Goal: Transaction & Acquisition: Purchase product/service

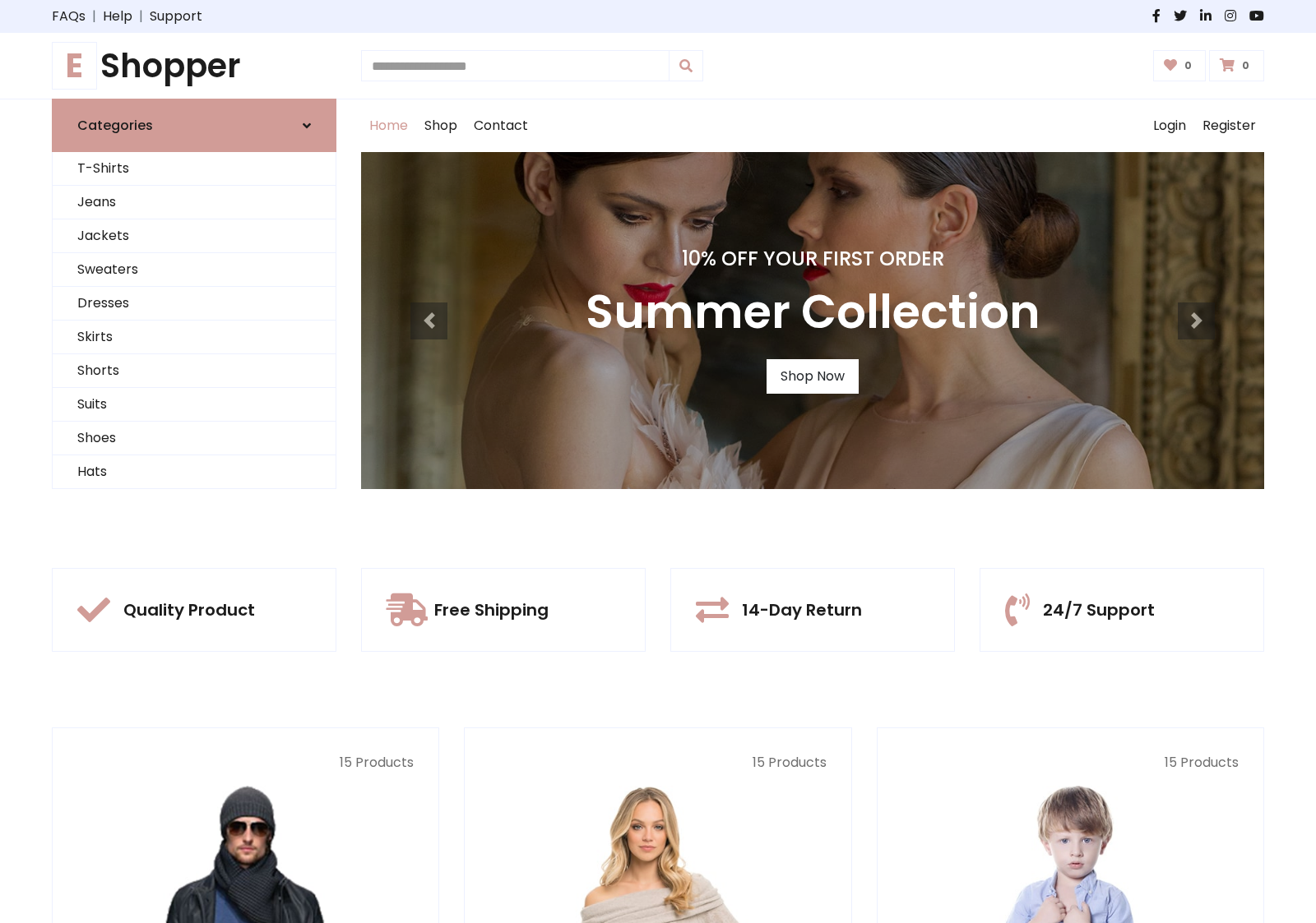
click at [658, 462] on div "10% Off Your First Order Summer Collection Shop Now" at bounding box center [813, 320] width 904 height 337
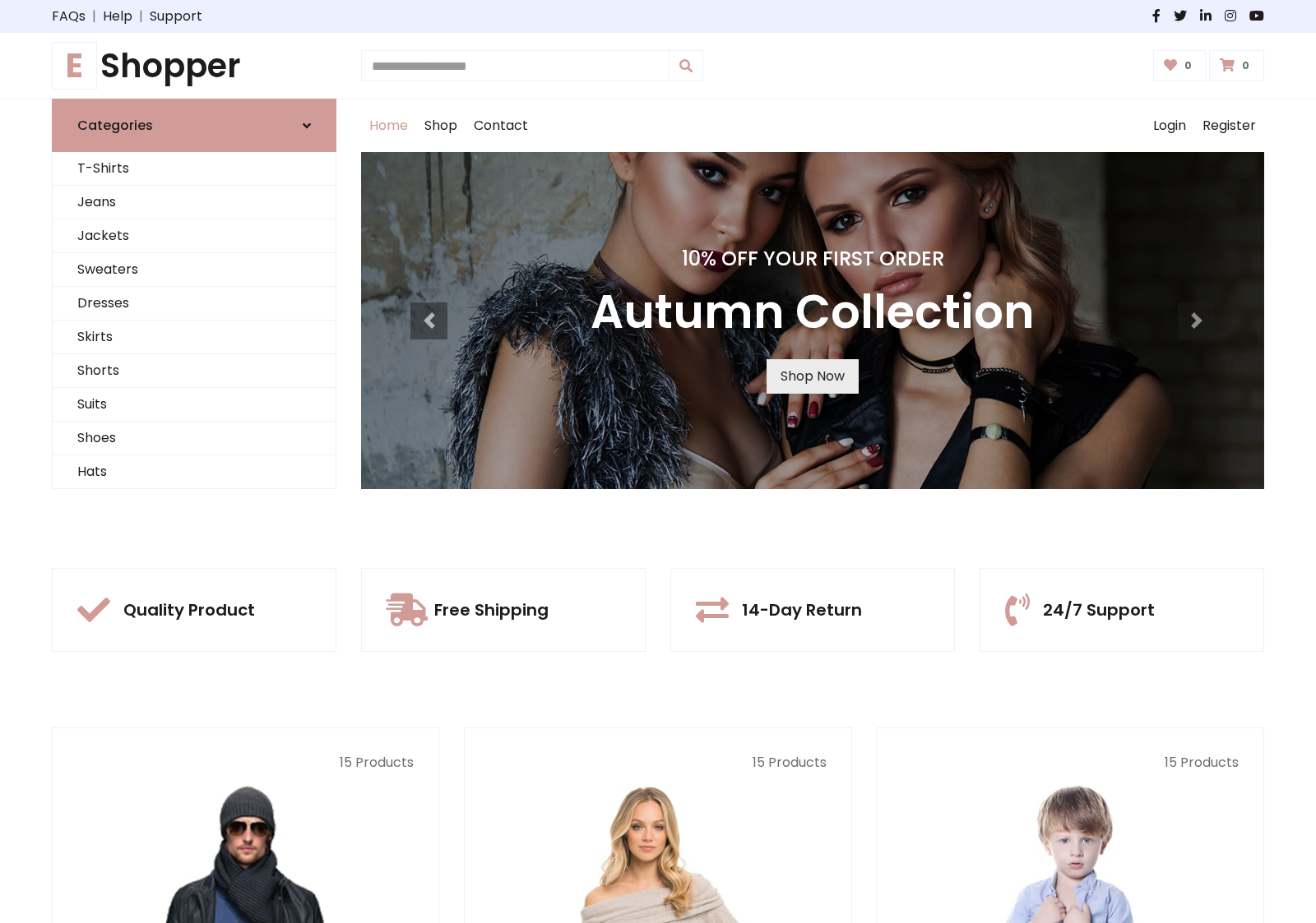
click at [812, 376] on link "Shop Now" at bounding box center [812, 377] width 92 height 35
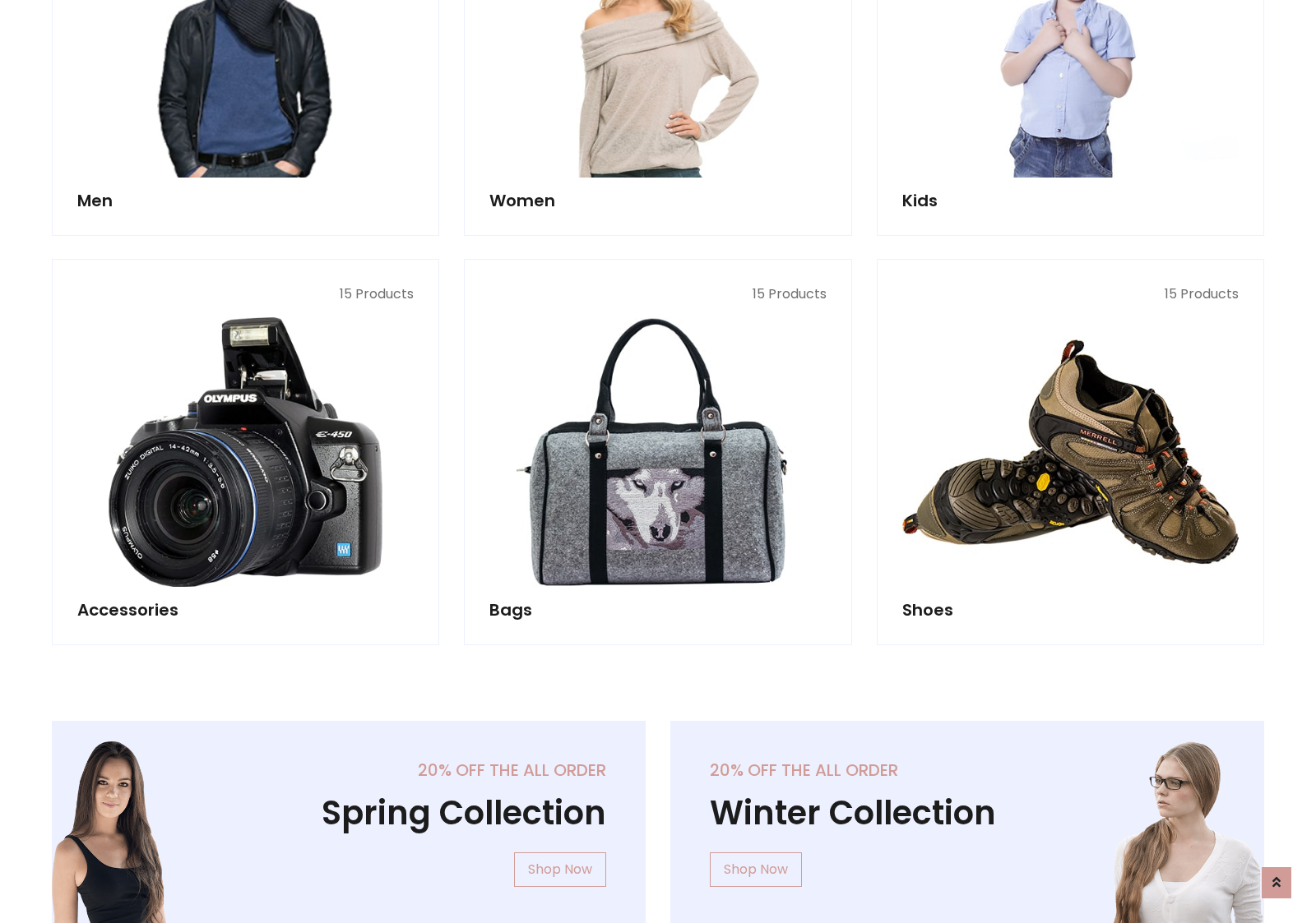
scroll to position [1639, 0]
